Goal: Transaction & Acquisition: Purchase product/service

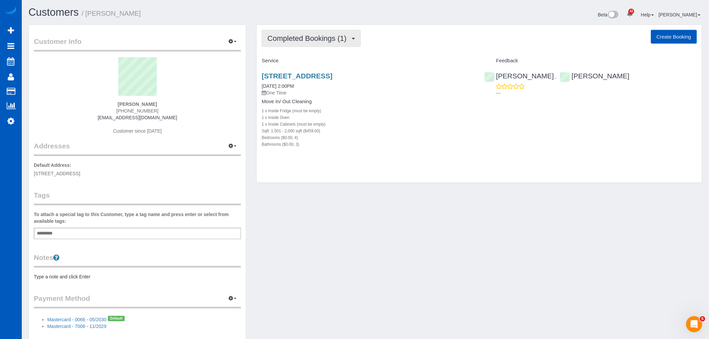
click at [332, 31] on button "Completed Bookings (1)" at bounding box center [311, 38] width 99 height 17
drag, startPoint x: 420, startPoint y: 116, endPoint x: 370, endPoint y: 91, distance: 55.6
click at [416, 112] on div "Move In/ Out Cleaning 1 x Inside Fridge (must be empty) 1 x Inside Oven 1 x Ins…" at bounding box center [368, 123] width 212 height 49
click at [332, 75] on link "[STREET_ADDRESS]" at bounding box center [297, 76] width 71 height 8
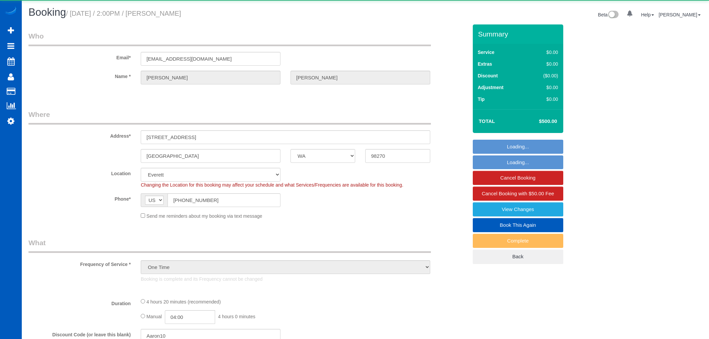
select select "WA"
select select "object:1177"
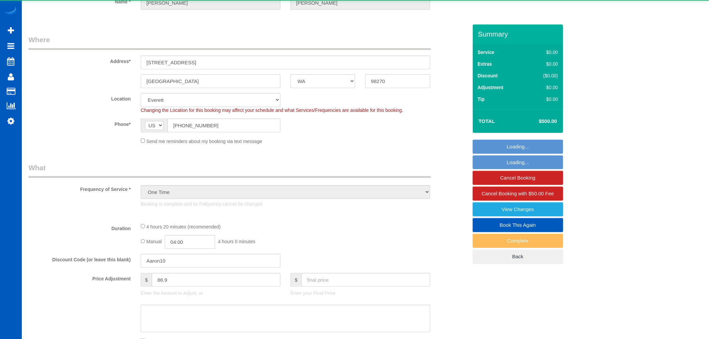
select select "199"
select select "1501"
select select "4"
select select "3"
select select "spot1"
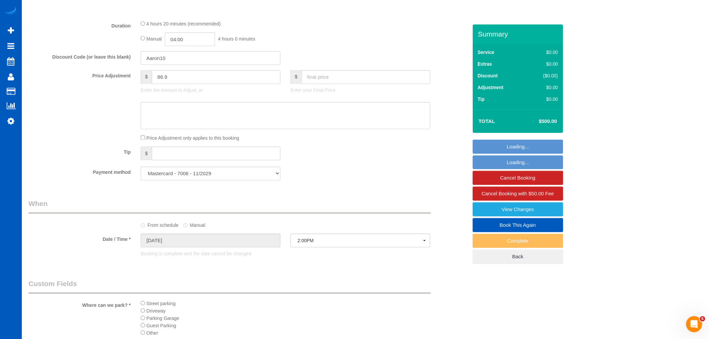
scroll to position [484, 0]
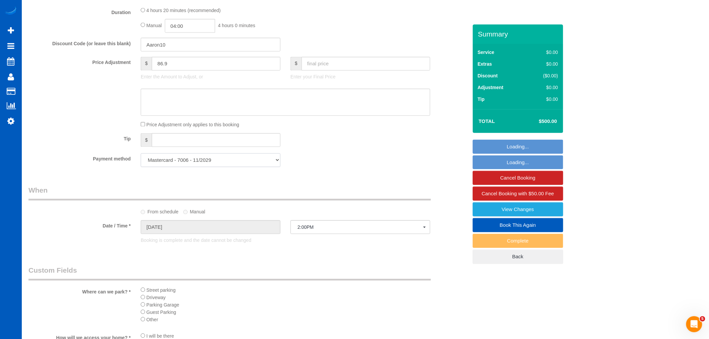
click at [238, 163] on select "Mastercard - 7006 - 11/2029 Mastercard - 0066 - 05/2030 (Default) Add Credit Ca…" at bounding box center [211, 160] width 140 height 14
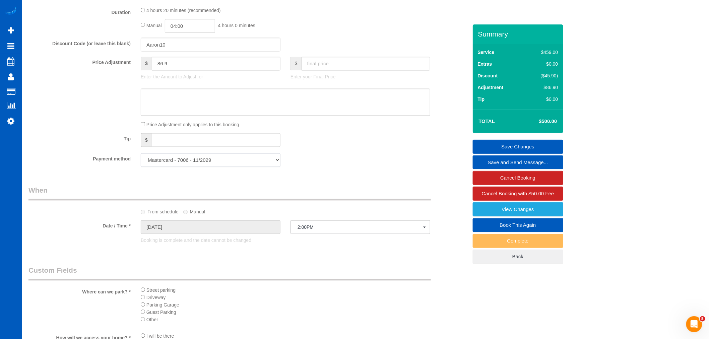
click at [236, 166] on select "Mastercard - 7006 - 11/2029 Mastercard - 0066 - 05/2030 (Default) Add Credit Ca…" at bounding box center [211, 160] width 140 height 14
select select "string:fspay-6e0fb005-8e01-4c44-a002-7c60768a3d77"
click at [141, 159] on select "Mastercard - 7006 - 11/2029 Mastercard - 0066 - 05/2030 (Default) Add Credit Ca…" at bounding box center [211, 160] width 140 height 14
click at [513, 145] on link "Save Changes" at bounding box center [518, 147] width 90 height 14
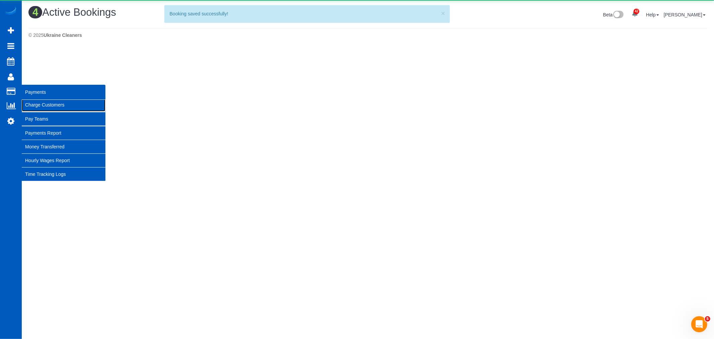
click at [52, 102] on link "Charge Customers" at bounding box center [64, 104] width 84 height 13
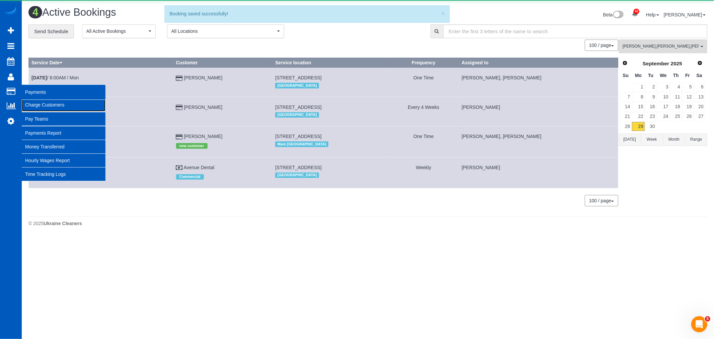
select select
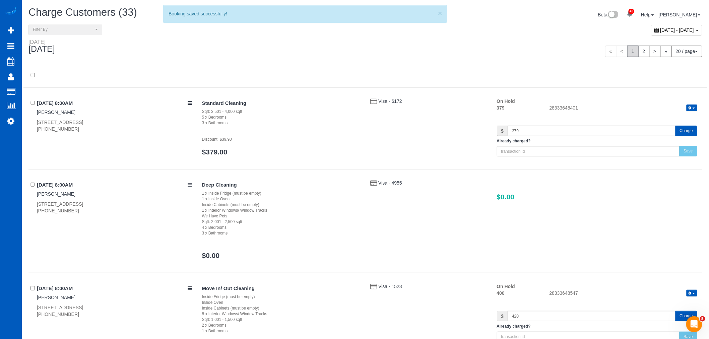
click at [660, 32] on span "[DATE] - [DATE]" at bounding box center [677, 29] width 34 height 5
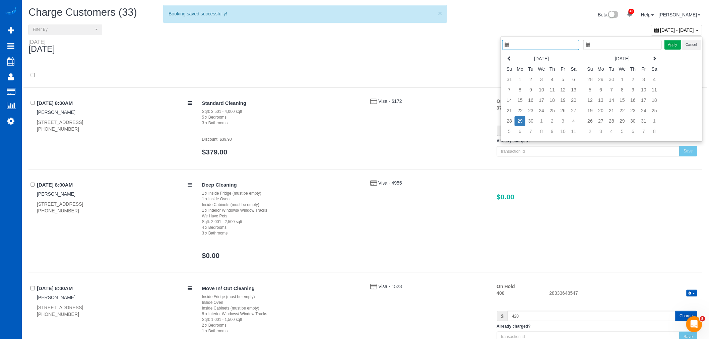
type input "**********"
click at [520, 118] on td "29" at bounding box center [519, 121] width 11 height 10
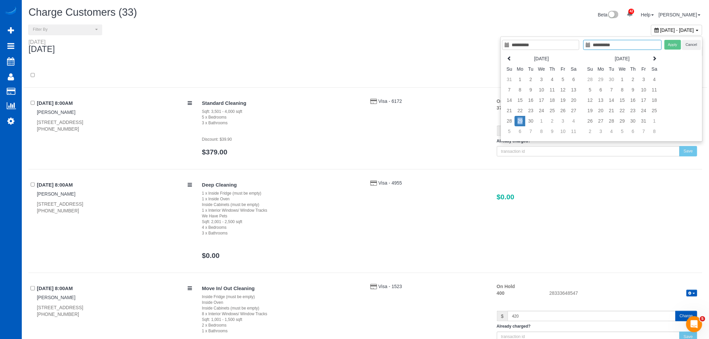
click at [520, 118] on td "29" at bounding box center [519, 121] width 11 height 10
click at [672, 48] on button "Apply" at bounding box center [672, 45] width 17 height 10
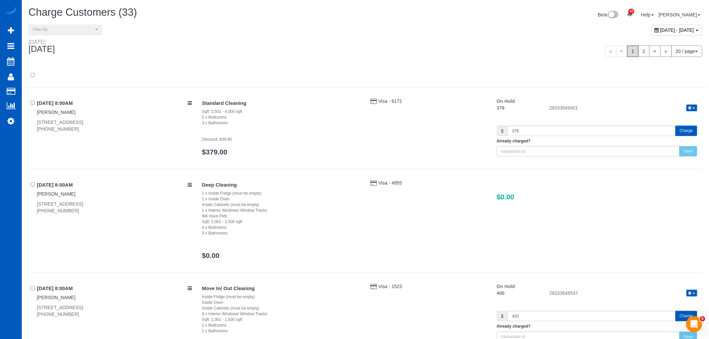
click at [651, 34] on div "[DATE] - [DATE]" at bounding box center [676, 30] width 51 height 11
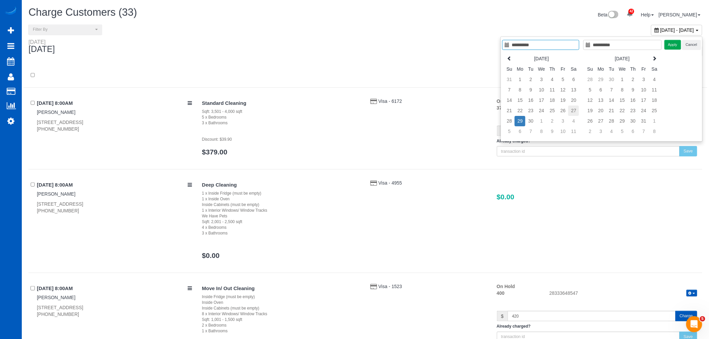
type input "**********"
click at [578, 111] on td "27" at bounding box center [573, 111] width 11 height 10
type input "**********"
drag, startPoint x: 578, startPoint y: 111, endPoint x: 582, endPoint y: 107, distance: 5.7
click at [578, 111] on td "27" at bounding box center [573, 111] width 11 height 10
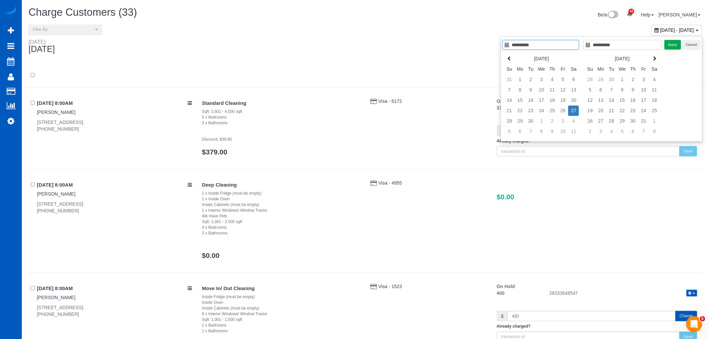
type input "**********"
click at [672, 46] on button "Apply" at bounding box center [672, 45] width 17 height 10
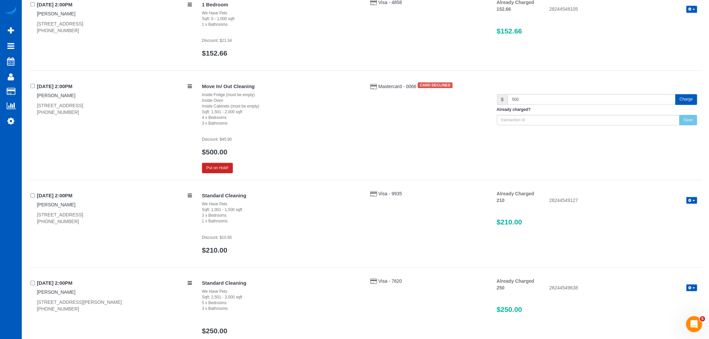
scroll to position [856, 0]
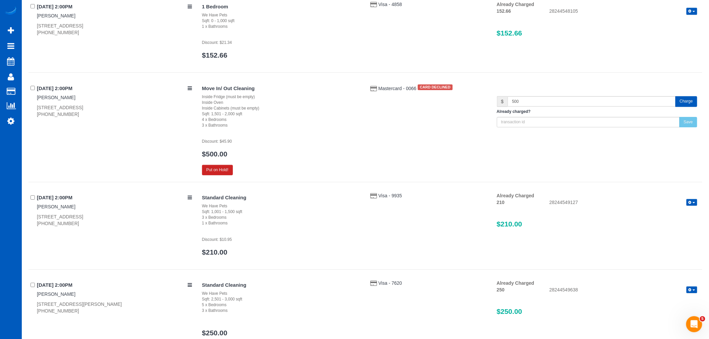
click at [677, 101] on button "Charge" at bounding box center [686, 101] width 22 height 10
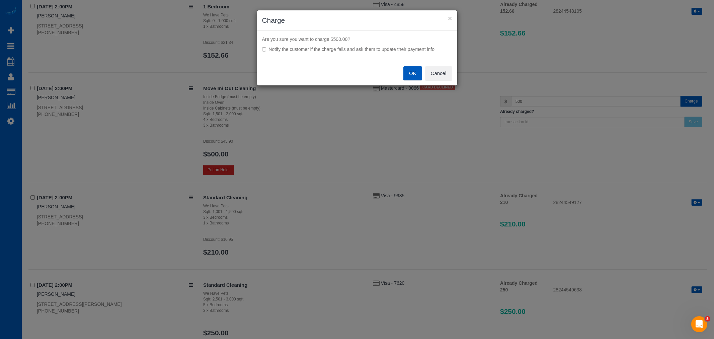
click at [418, 71] on button "OK" at bounding box center [413, 73] width 19 height 14
